Goal: Task Accomplishment & Management: Complete application form

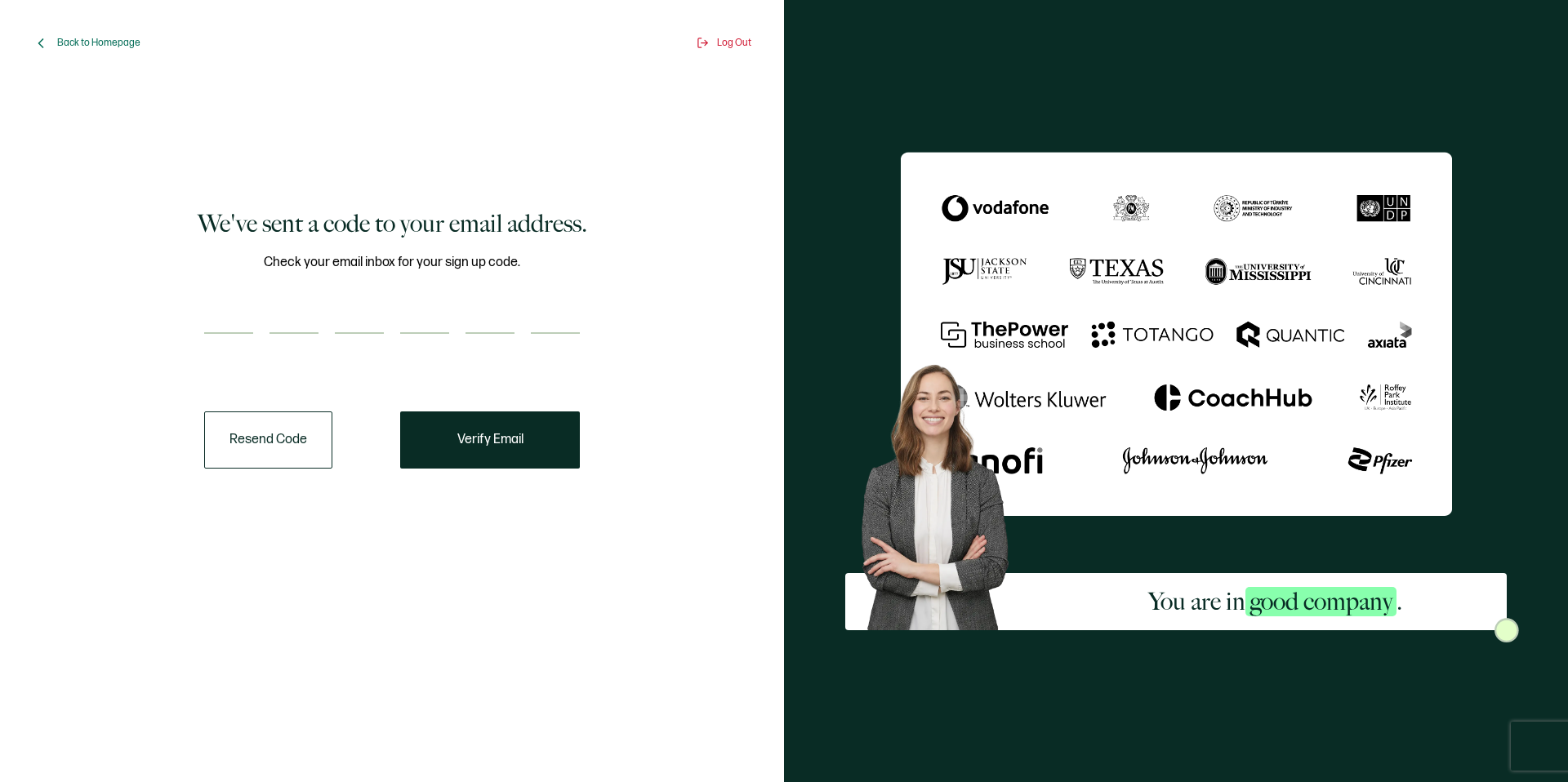
click at [228, 318] on input "number" at bounding box center [229, 318] width 49 height 33
type input "8"
type input "5"
type input "8"
type input "9"
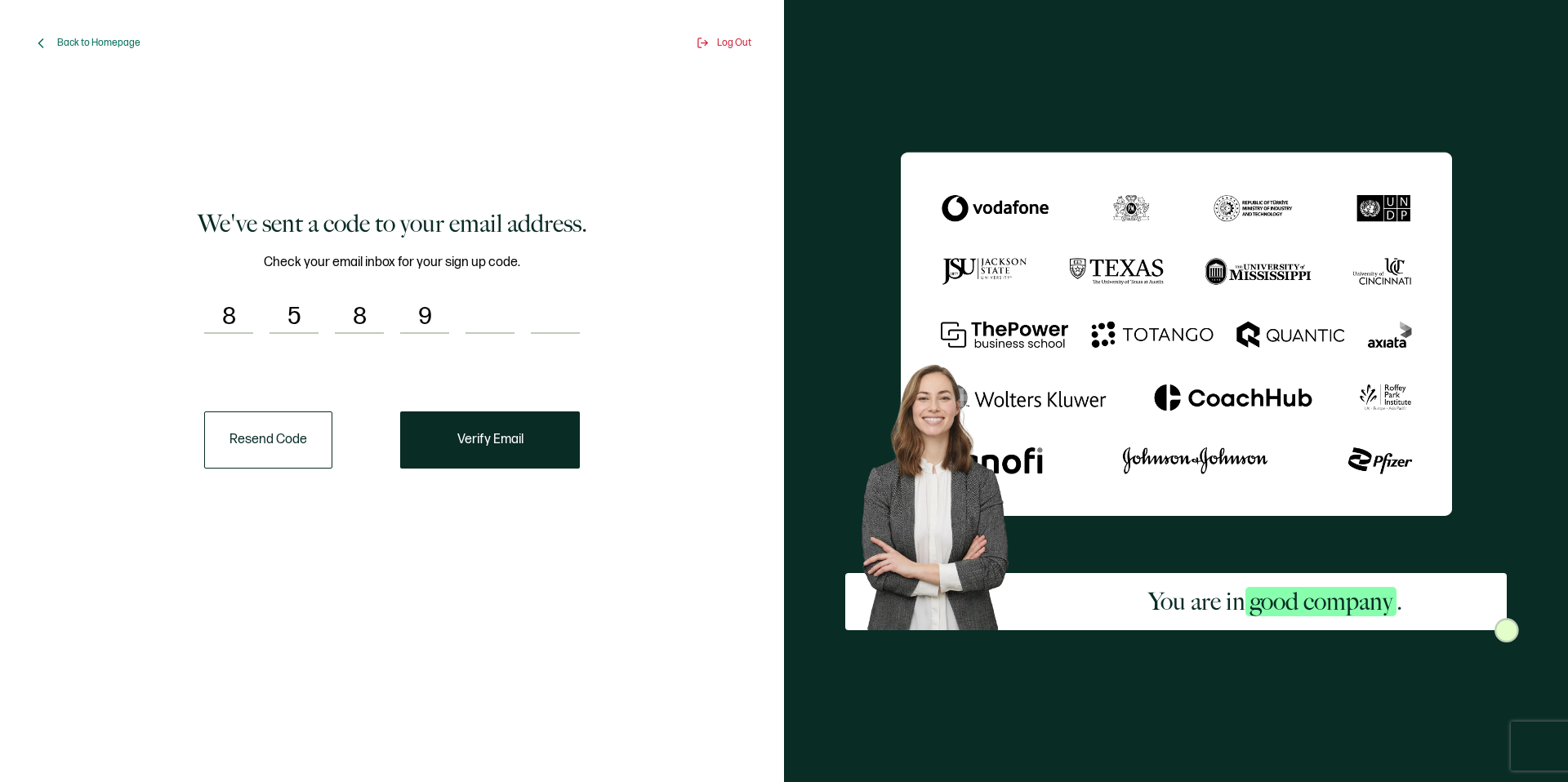
type input "3"
type input "2"
click at [482, 426] on button "Verify Email" at bounding box center [490, 440] width 180 height 57
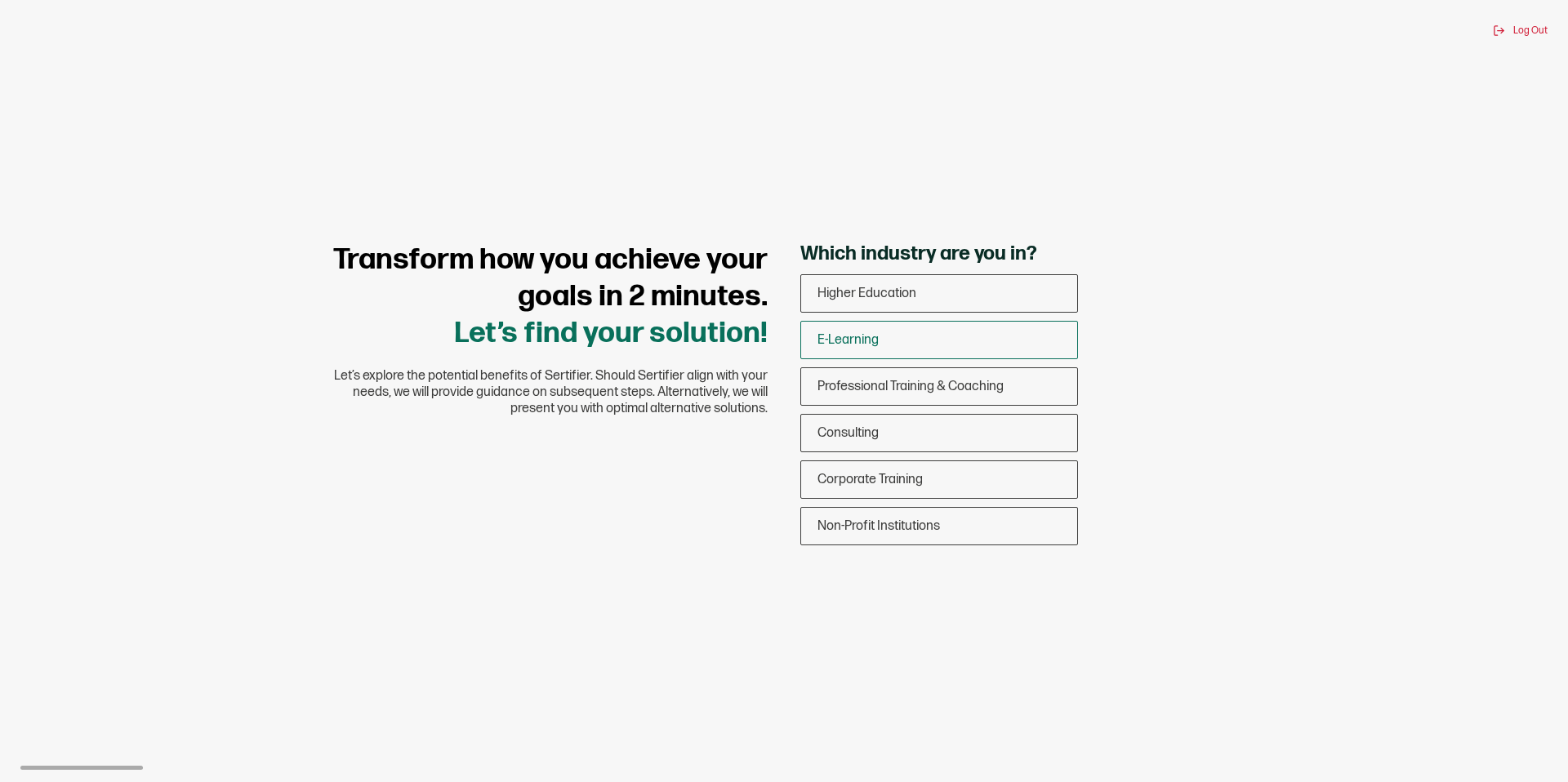
click at [913, 335] on div "E-Learning" at bounding box center [939, 340] width 276 height 38
click at [0, 0] on input "E-Learning" at bounding box center [0, 0] width 0 height 0
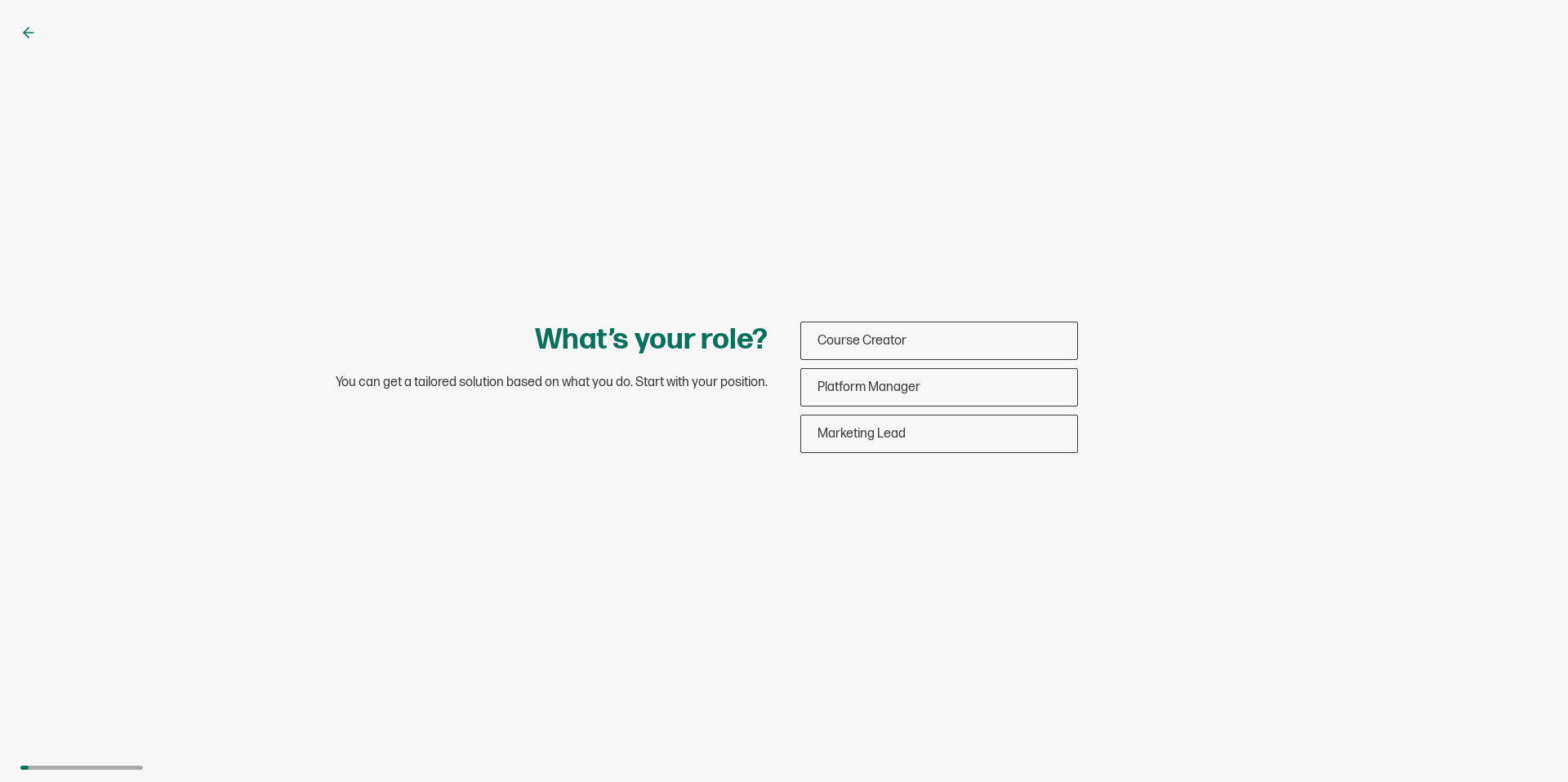
click at [913, 335] on div "Course Creator" at bounding box center [939, 341] width 276 height 38
click at [0, 0] on input "Course Creator" at bounding box center [0, 0] width 0 height 0
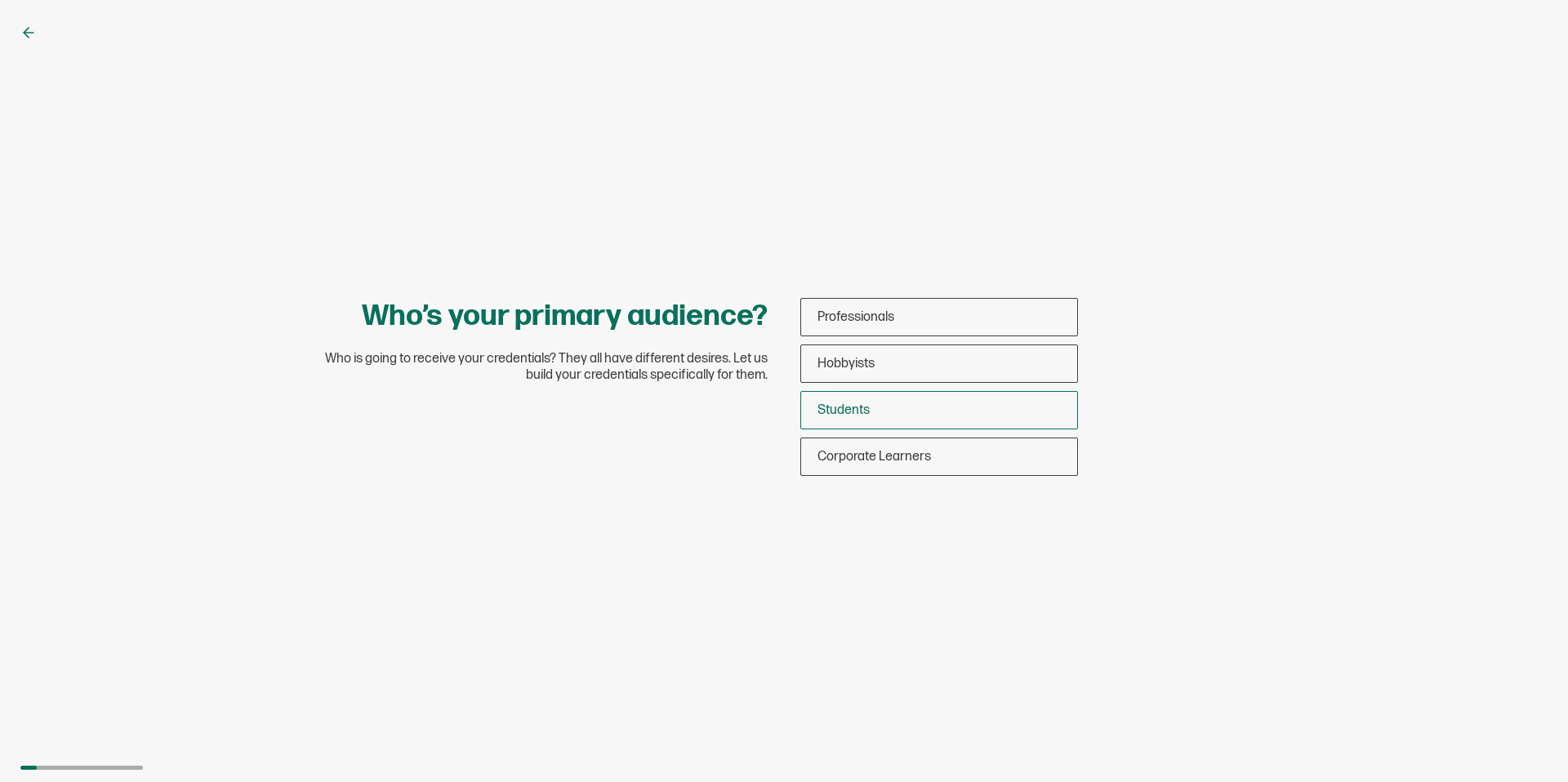
click at [845, 413] on span "Students" at bounding box center [843, 410] width 52 height 15
click at [0, 0] on input "Students" at bounding box center [0, 0] width 0 height 0
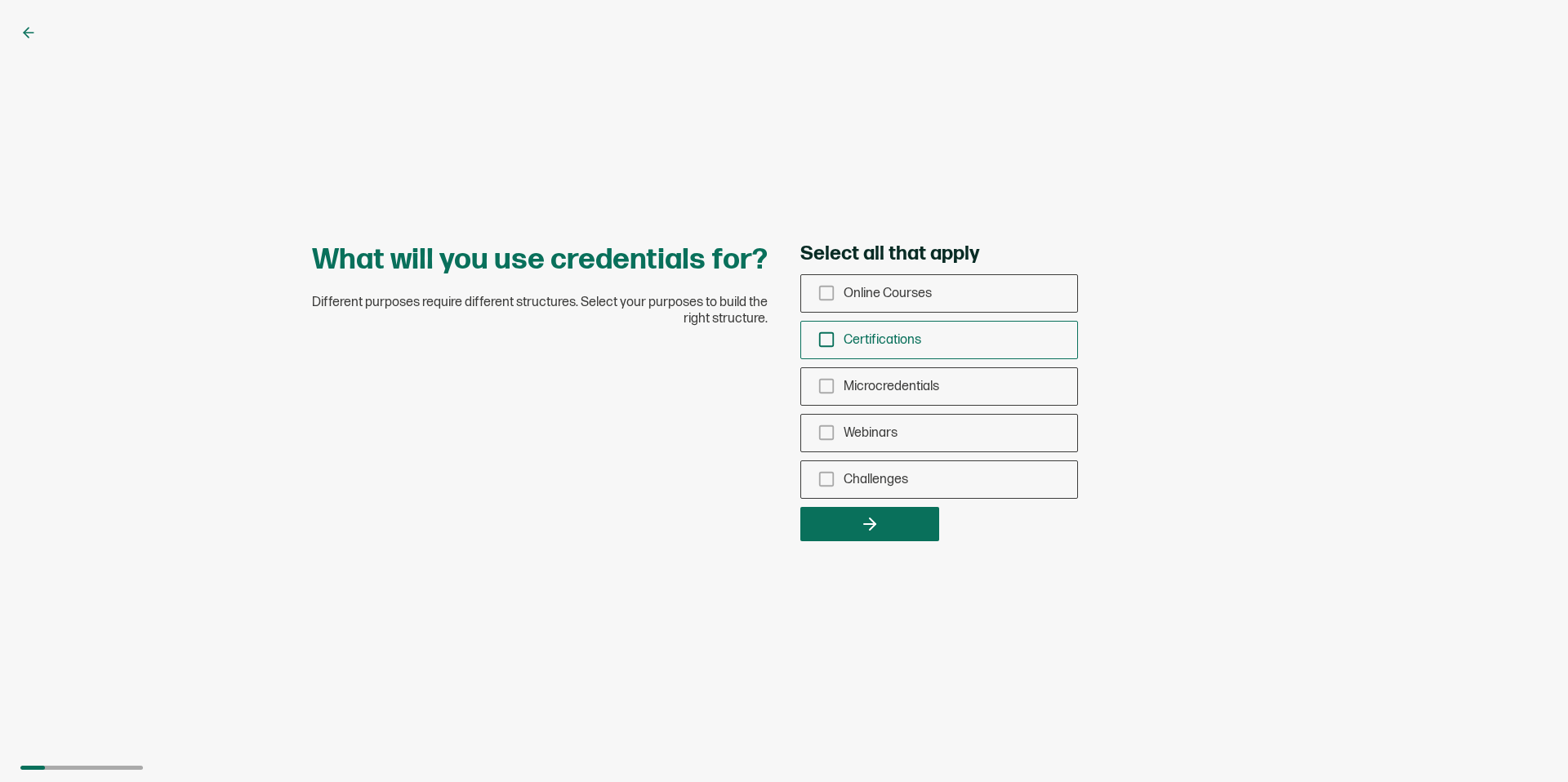
click at [821, 337] on icon "checkbox-group" at bounding box center [827, 340] width 18 height 18
click at [0, 0] on input "Certifications" at bounding box center [0, 0] width 0 height 0
click at [859, 527] on button "button" at bounding box center [870, 524] width 139 height 35
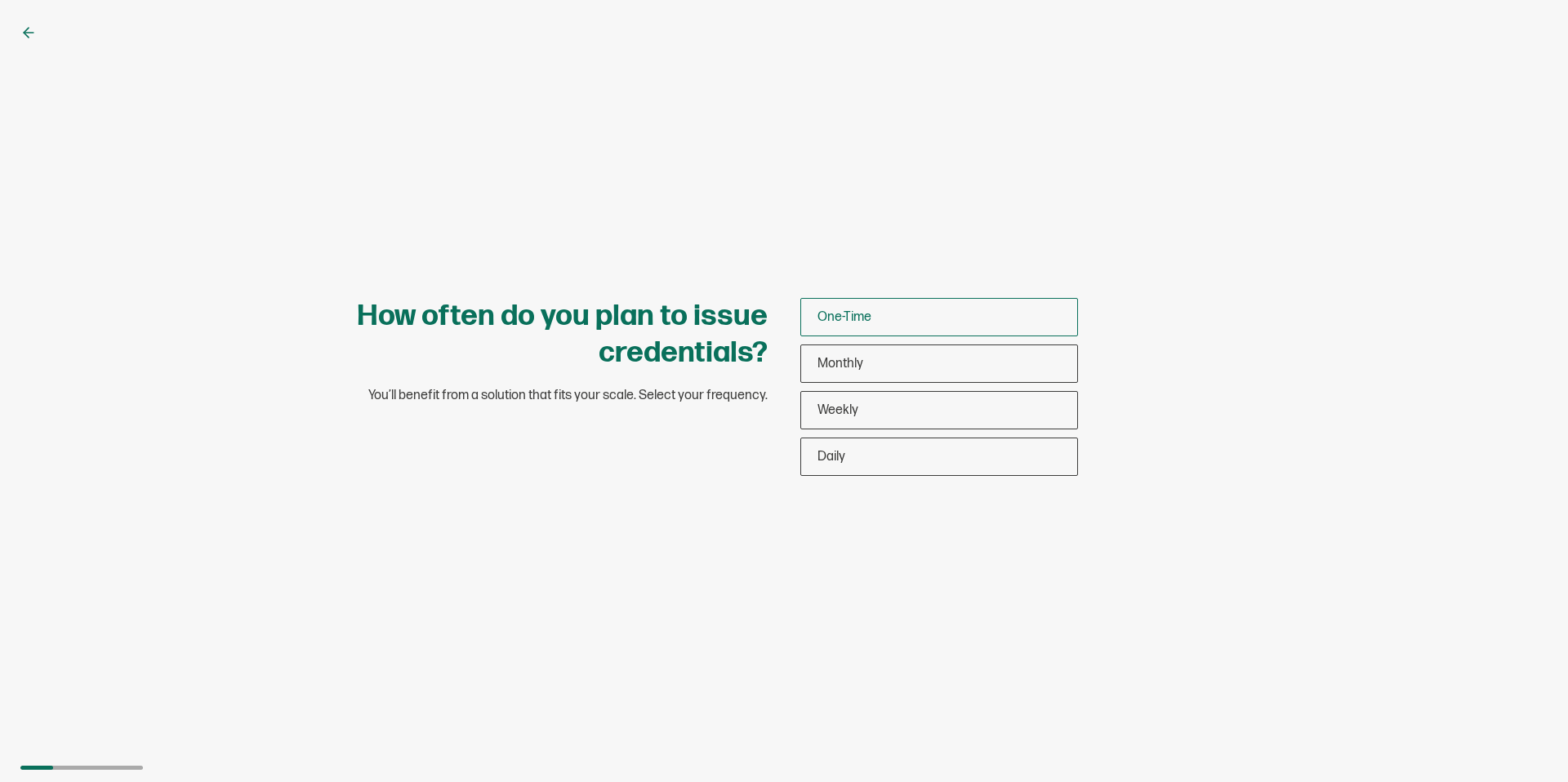
click at [862, 314] on span "One-Time" at bounding box center [844, 317] width 54 height 15
click at [0, 0] on input "One-Time" at bounding box center [0, 0] width 0 height 0
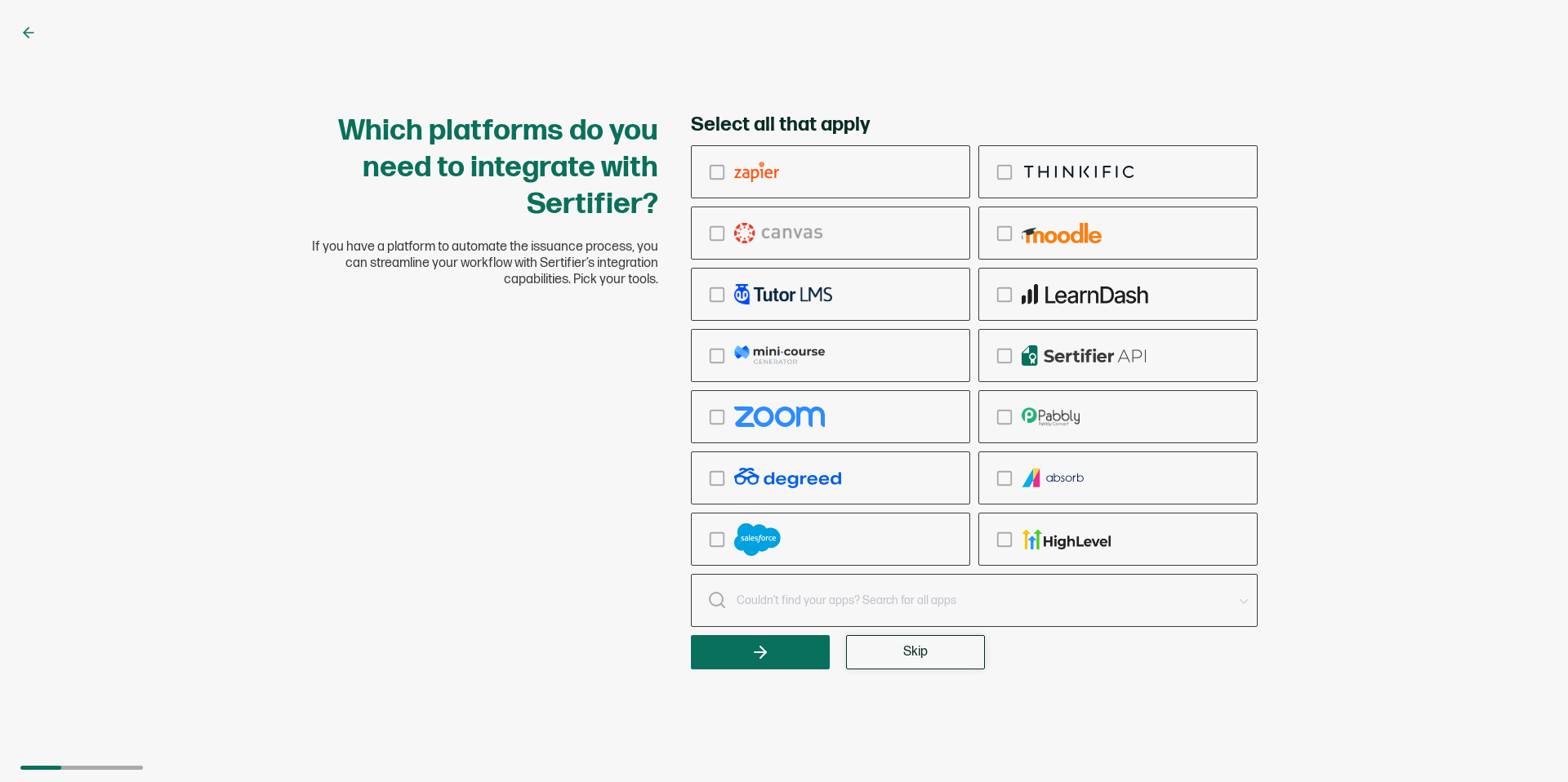
click at [903, 651] on span "Skip" at bounding box center [915, 653] width 25 height 13
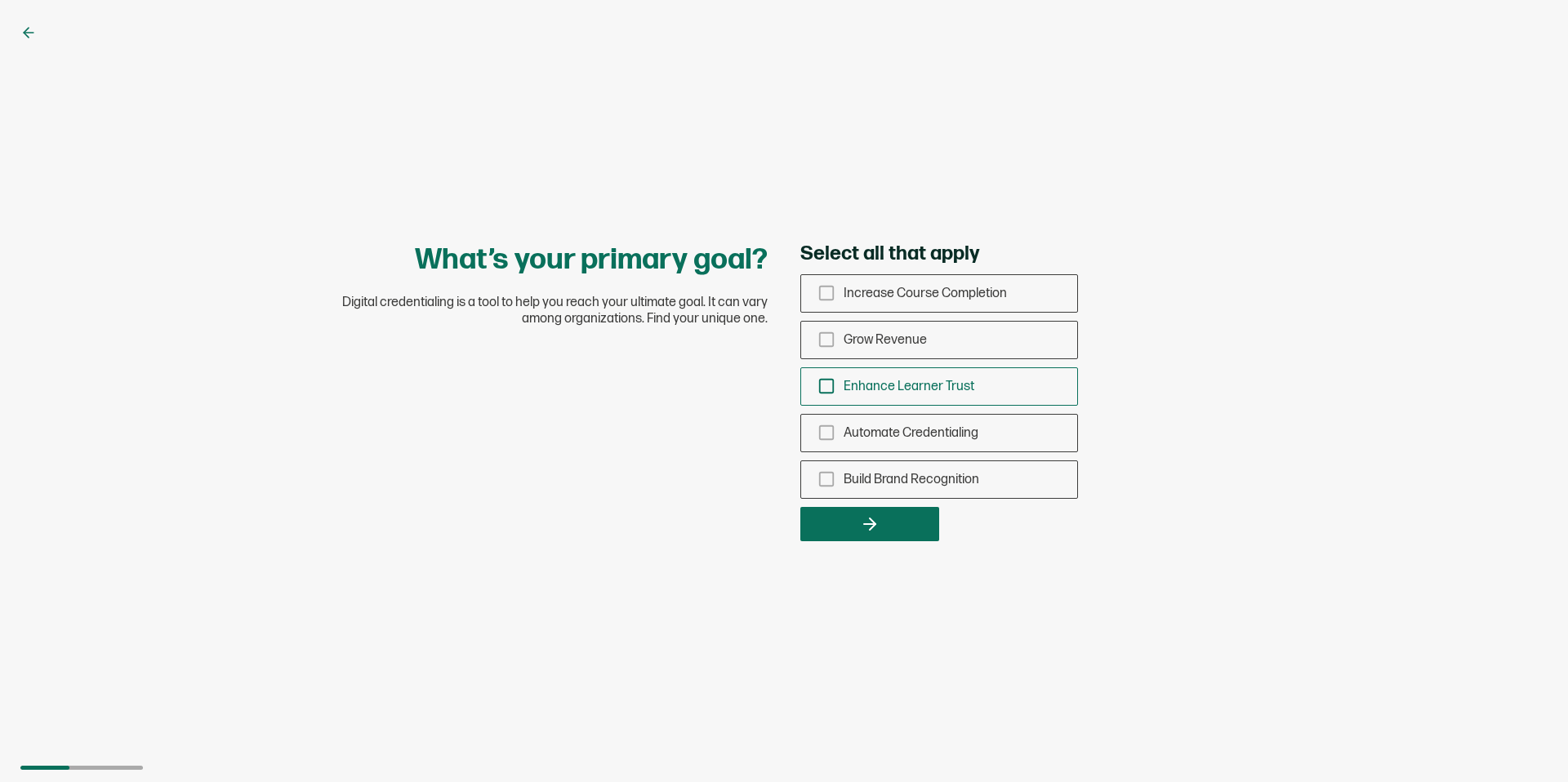
click at [820, 388] on icon "checkbox-group" at bounding box center [827, 386] width 18 height 18
click at [0, 0] on input "Enhance Learner Trust" at bounding box center [0, 0] width 0 height 0
click at [858, 510] on button "button" at bounding box center [870, 524] width 139 height 35
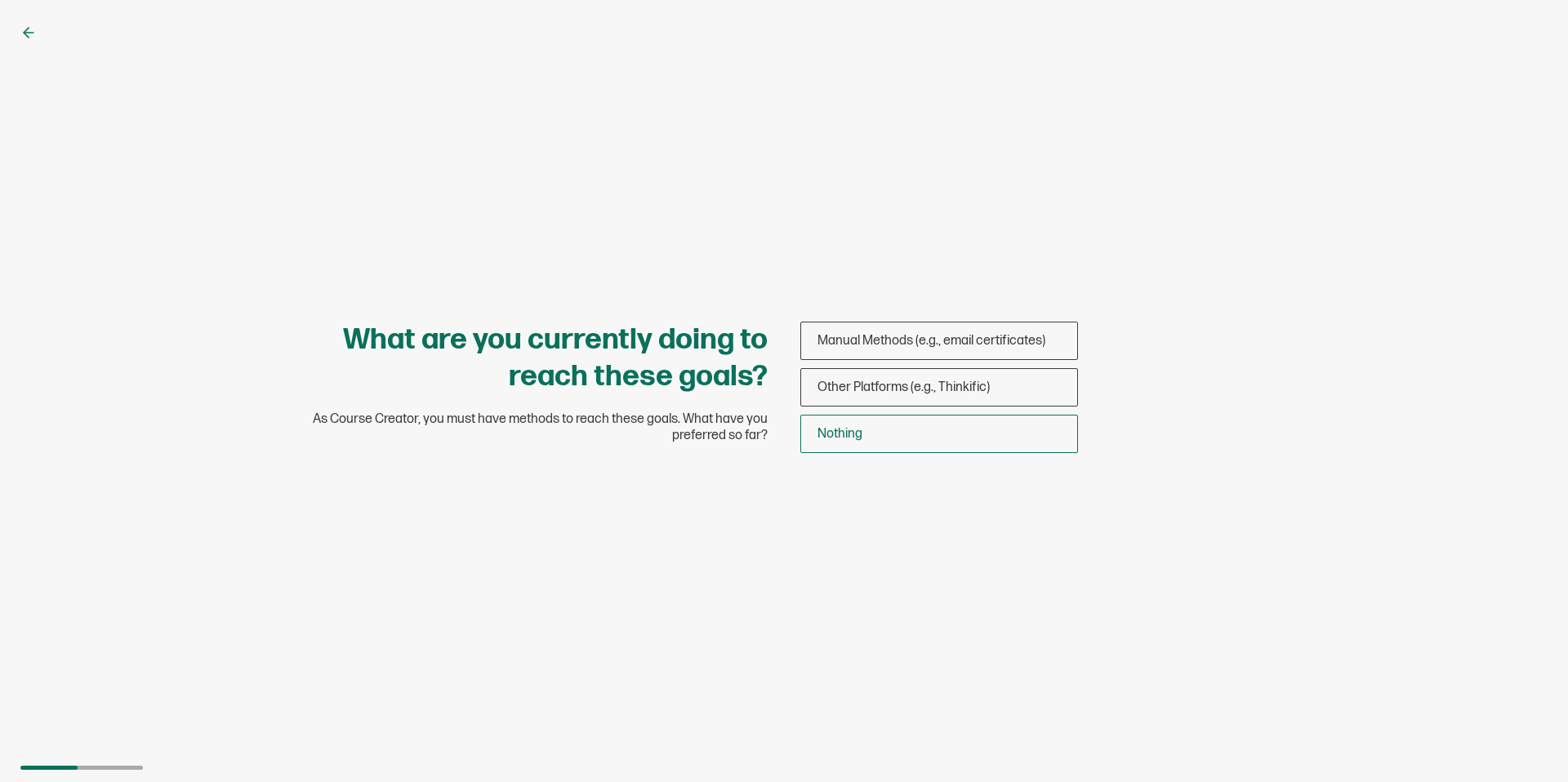
click at [856, 444] on div "Nothing" at bounding box center [939, 434] width 276 height 38
click at [0, 0] on input "Nothing" at bounding box center [0, 0] width 0 height 0
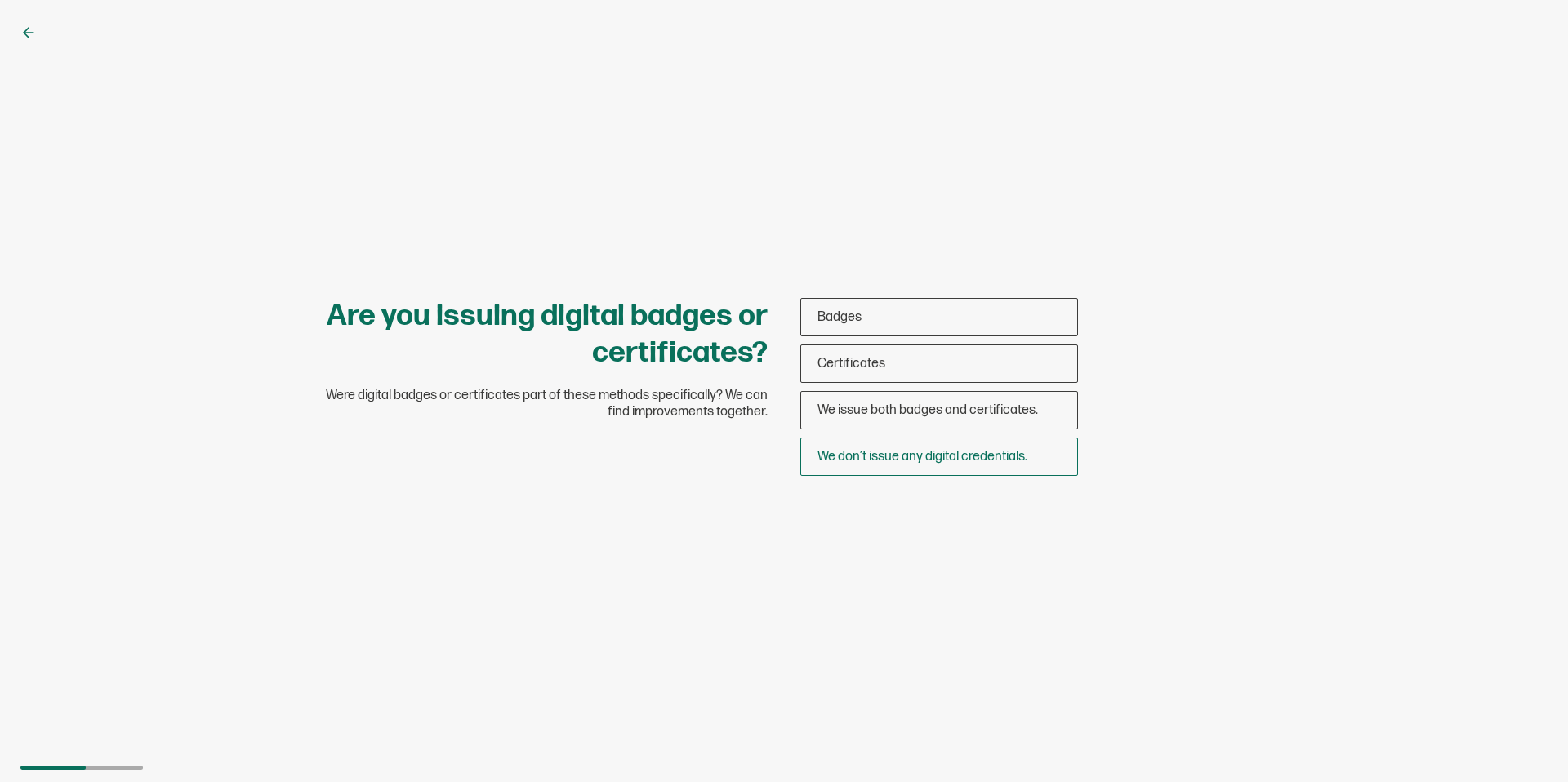
click at [880, 445] on div "We don’t issue any digital credentials." at bounding box center [939, 457] width 276 height 38
click at [0, 0] on input "We don’t issue any digital credentials." at bounding box center [0, 0] width 0 height 0
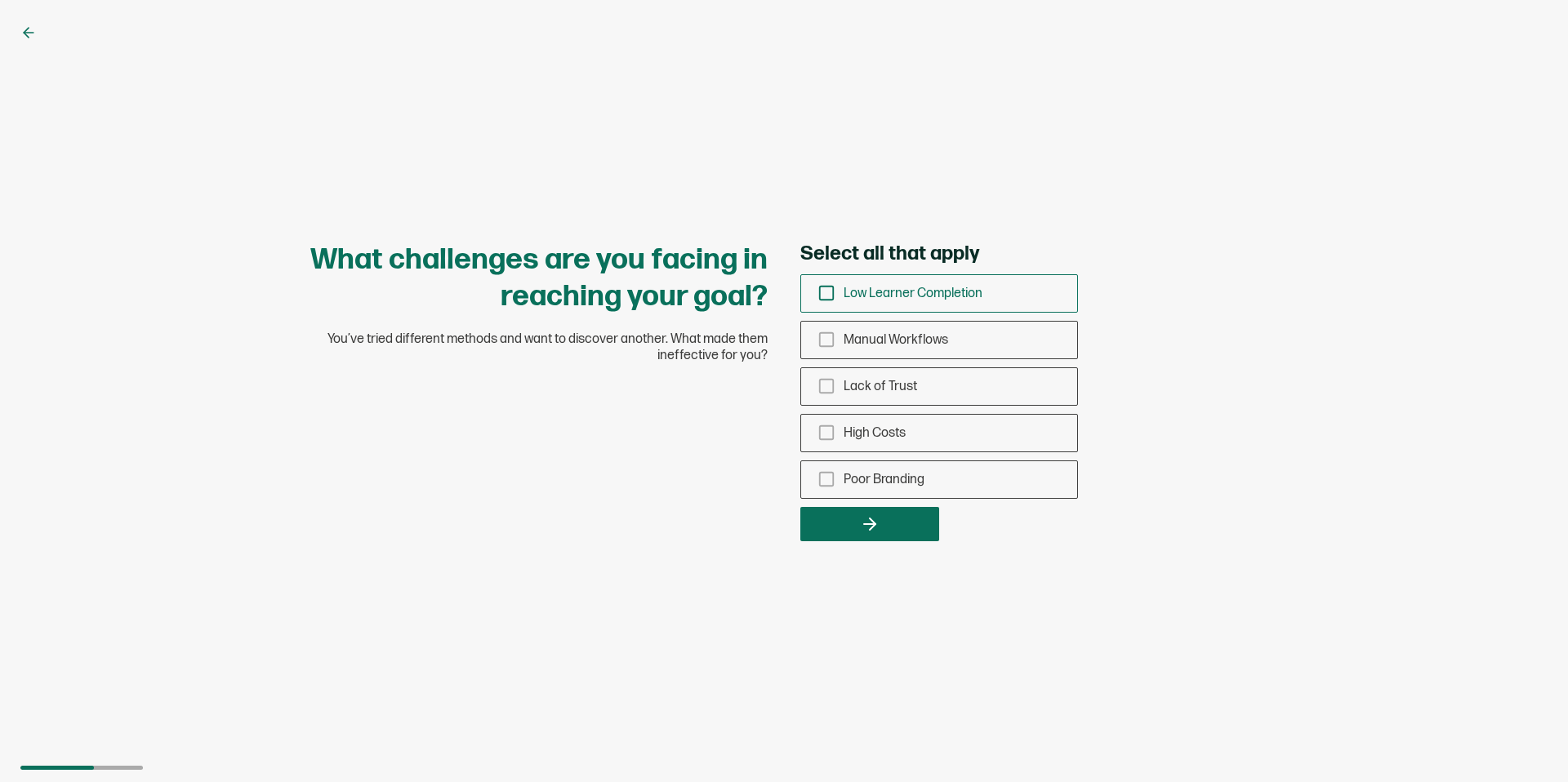
click at [820, 294] on icon "checkbox-group" at bounding box center [827, 293] width 18 height 18
click at [0, 0] on input "Low Learner Completion" at bounding box center [0, 0] width 0 height 0
click at [880, 521] on button "button" at bounding box center [870, 524] width 139 height 35
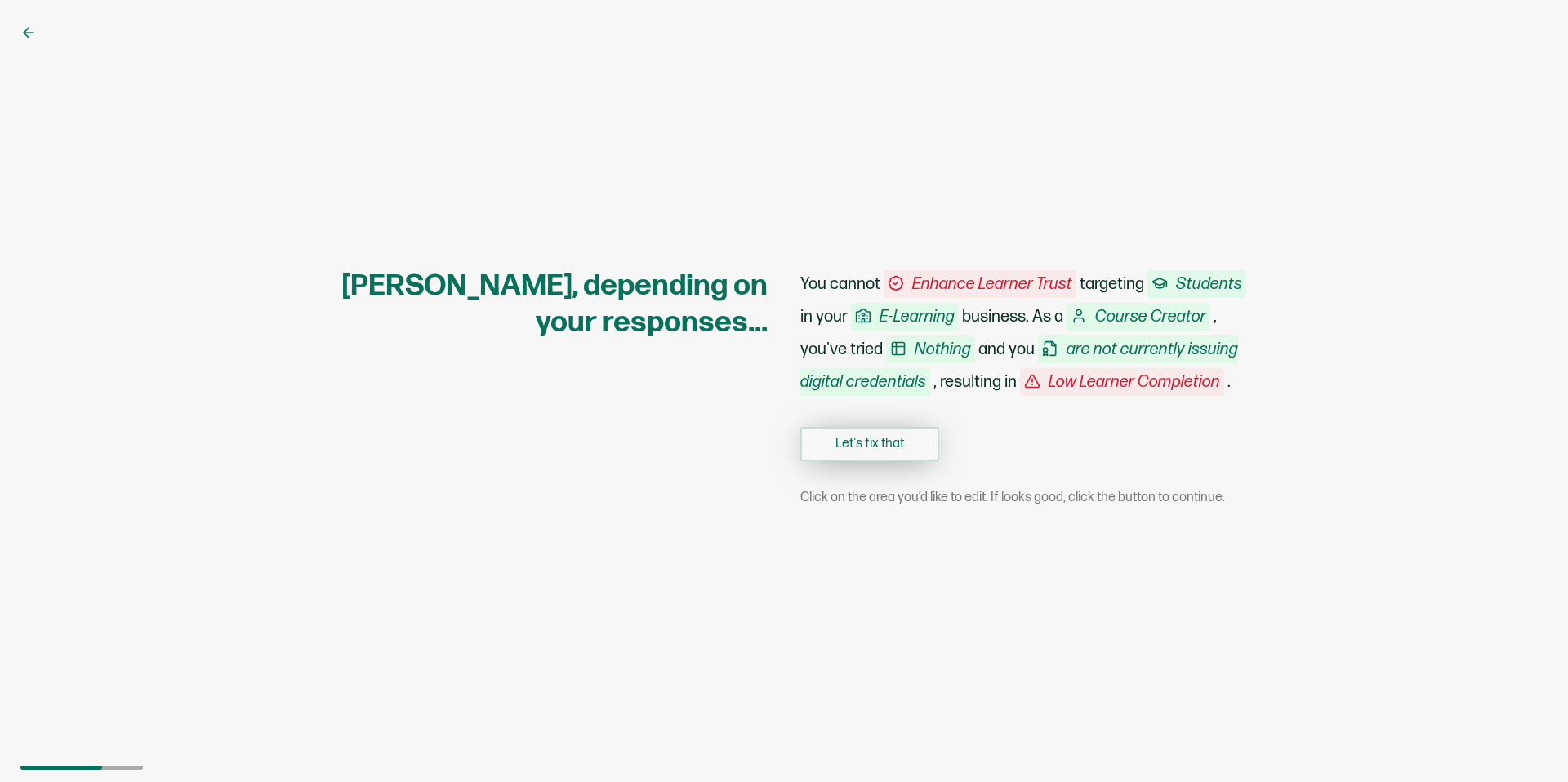
click at [867, 452] on button "Let's fix that" at bounding box center [870, 445] width 139 height 35
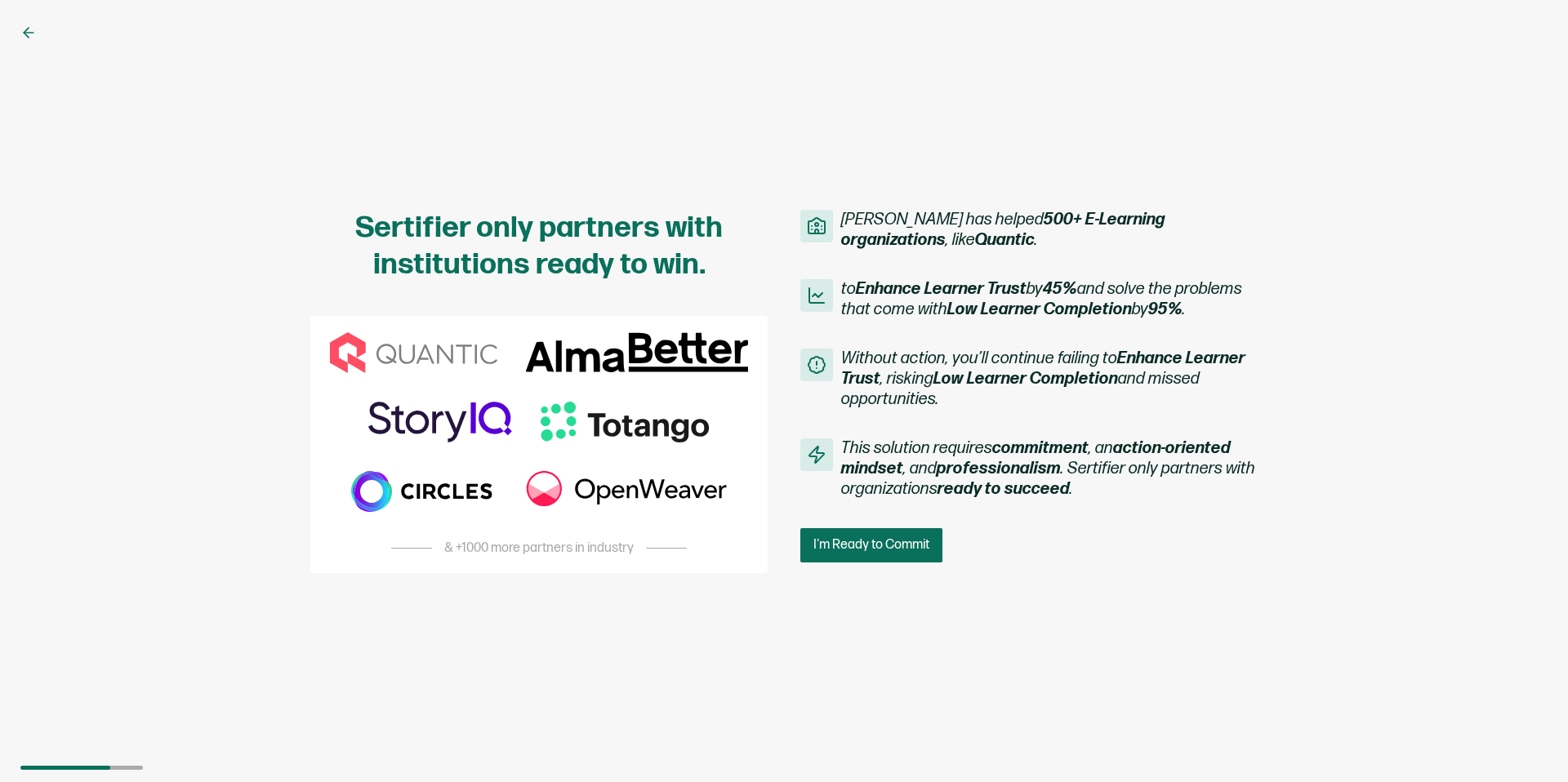
drag, startPoint x: 885, startPoint y: 557, endPoint x: 882, endPoint y: 688, distance: 131.0
click at [882, 688] on div "Sertifier only partners with institutions ready to win. & +1000 more partners i…" at bounding box center [784, 391] width 1568 height 782
click at [870, 553] on button "I'm Ready to Commit" at bounding box center [872, 546] width 145 height 35
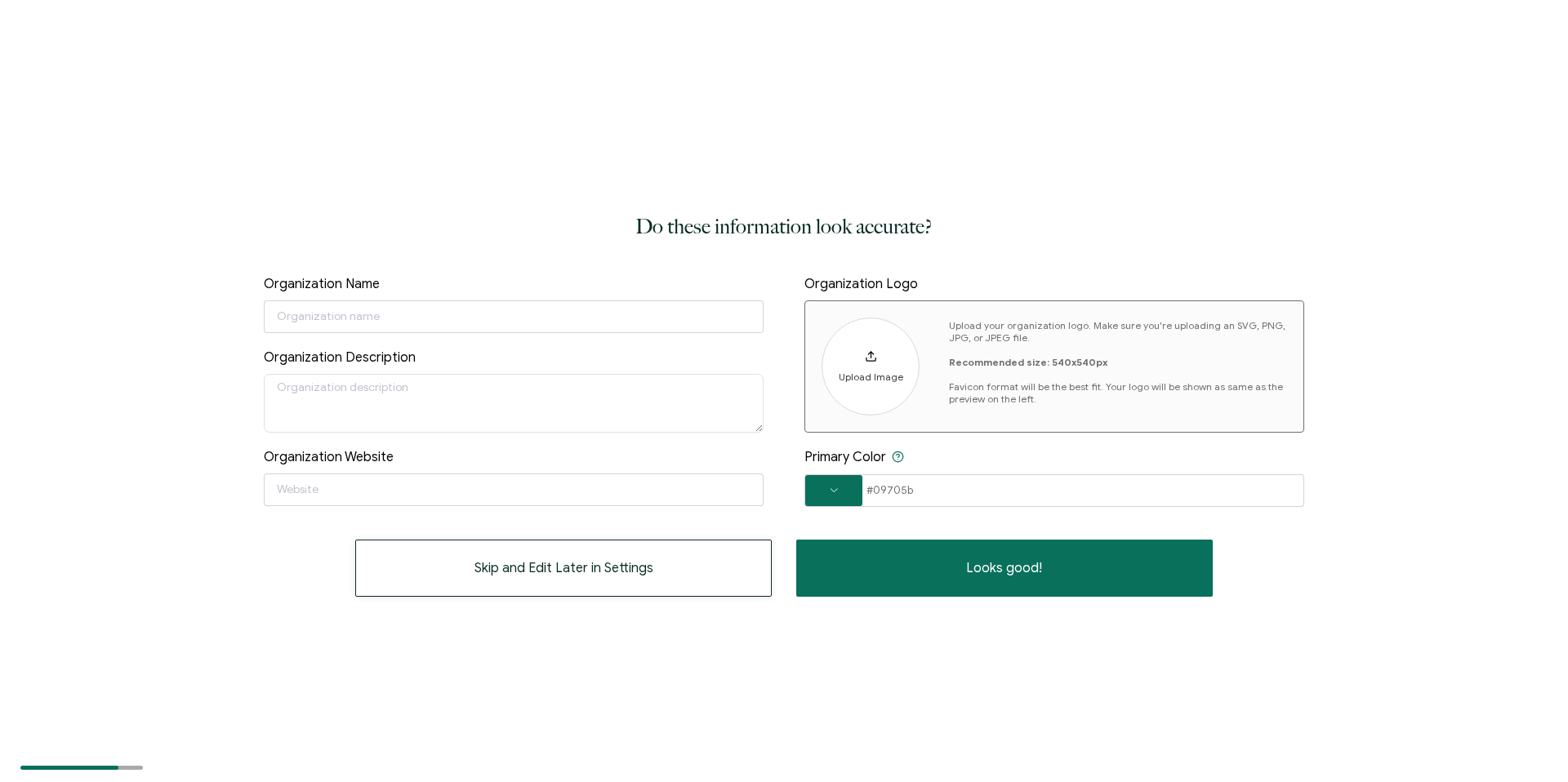
click at [668, 556] on button "Skip and Edit Later in Settings" at bounding box center [563, 568] width 417 height 57
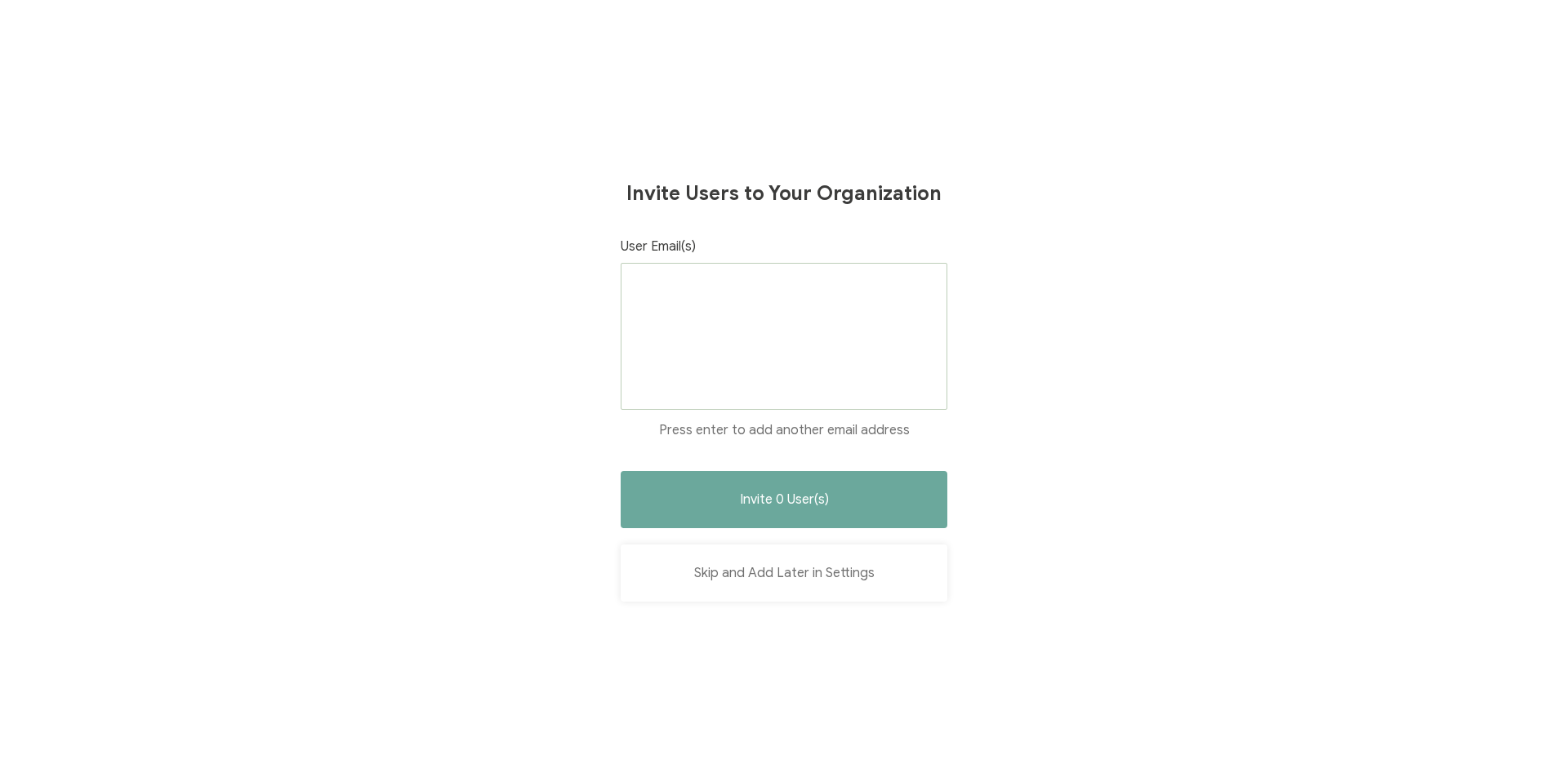
click at [762, 578] on button "Skip and Add Later in Settings" at bounding box center [784, 573] width 326 height 57
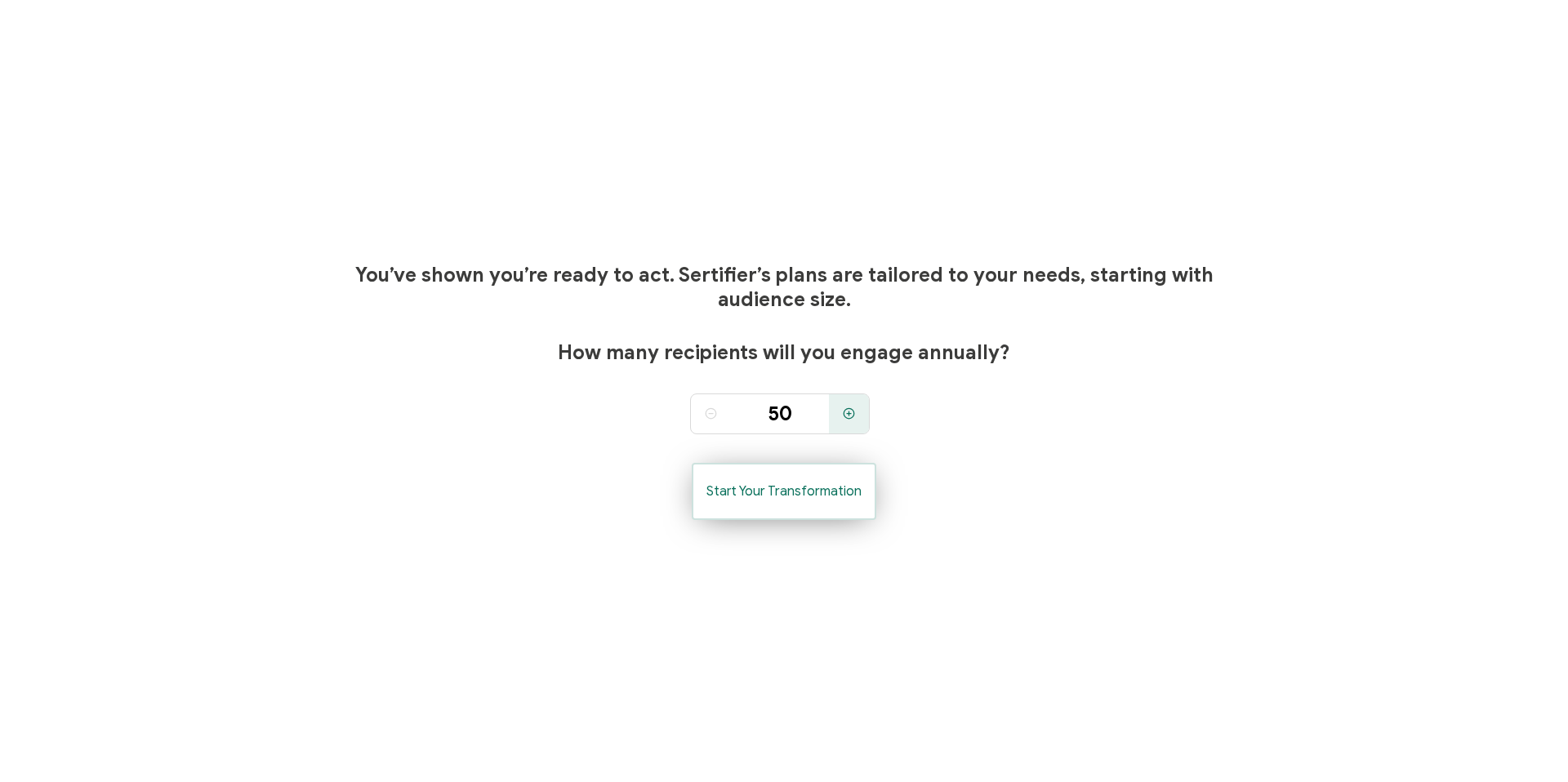
click at [774, 499] on span "Start Your Transformation" at bounding box center [784, 491] width 155 height 13
